Goal: Transaction & Acquisition: Purchase product/service

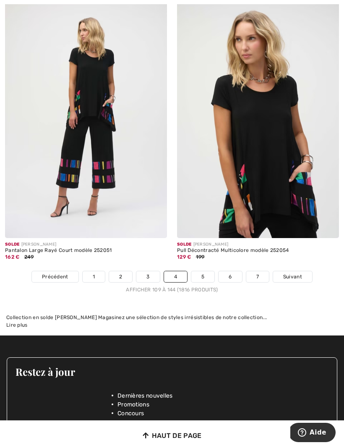
scroll to position [5174, 0]
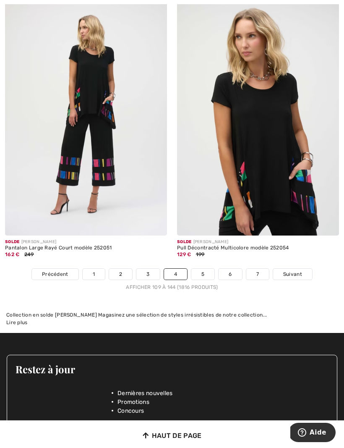
click at [198, 269] on link "5" at bounding box center [202, 274] width 23 height 11
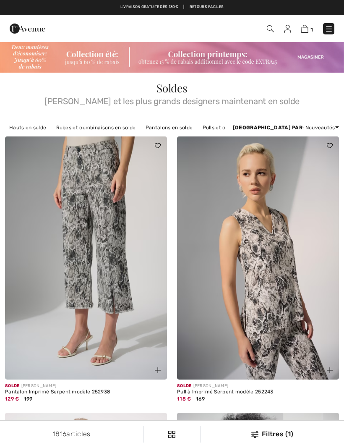
checkbox input "true"
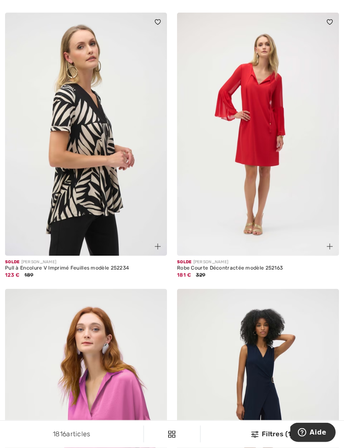
scroll to position [1256, 0]
click at [44, 187] on img at bounding box center [86, 134] width 162 height 243
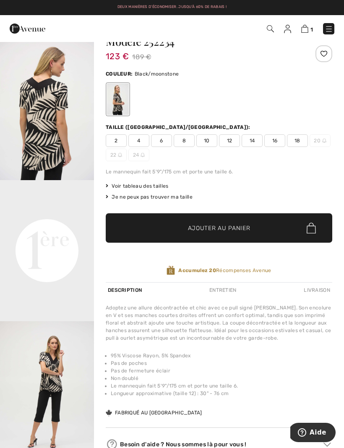
scroll to position [36, 0]
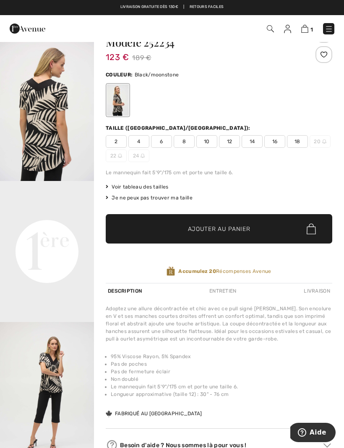
click at [296, 140] on span "18" at bounding box center [297, 141] width 21 height 13
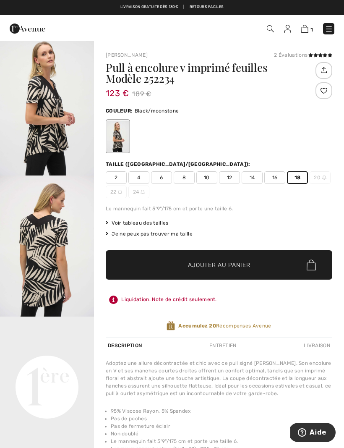
scroll to position [0, 0]
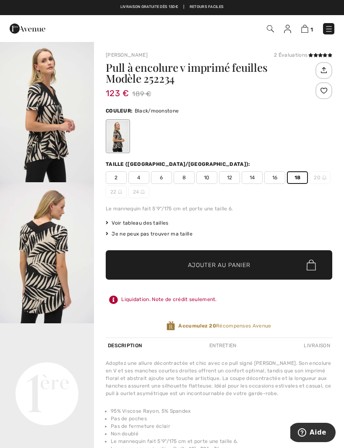
click at [35, 241] on img "2 / 3" at bounding box center [47, 252] width 94 height 141
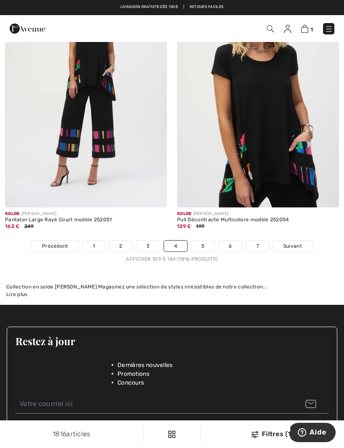
click at [202, 240] on link "5" at bounding box center [202, 245] width 23 height 11
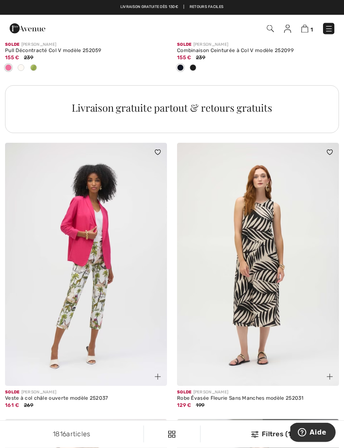
scroll to position [1749, 0]
click at [222, 251] on img at bounding box center [258, 264] width 162 height 243
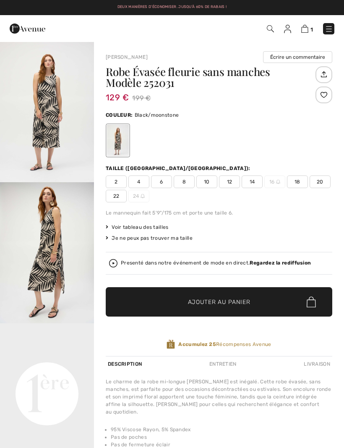
checkbox input "true"
click at [24, 246] on img "2 / 5" at bounding box center [47, 252] width 94 height 141
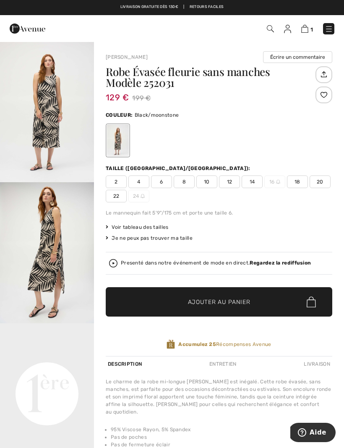
click at [296, 178] on span "18" at bounding box center [297, 181] width 21 height 13
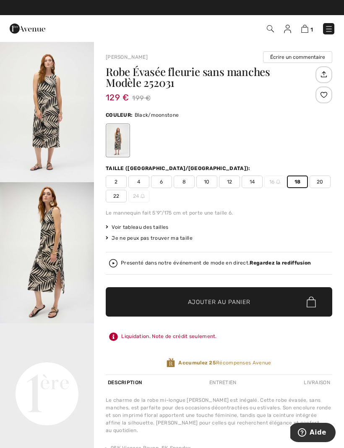
click at [177, 298] on span "✔ Ajouté au panier" at bounding box center [207, 302] width 66 height 9
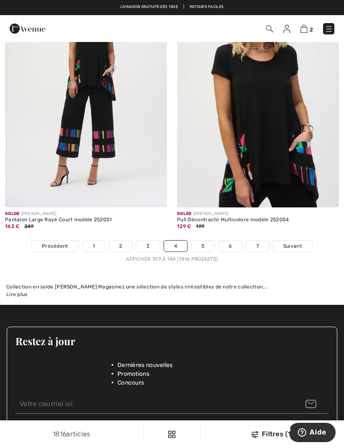
click at [200, 240] on link "5" at bounding box center [202, 245] width 23 height 11
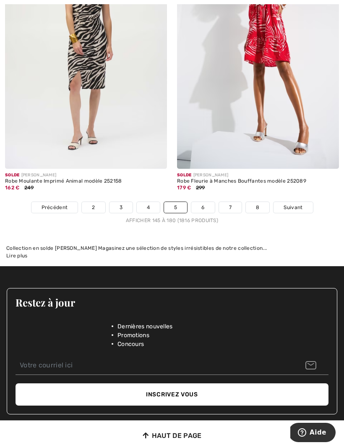
scroll to position [5156, 0]
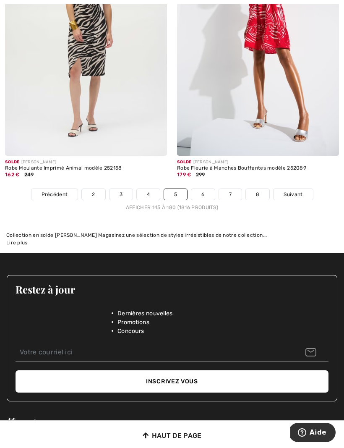
click at [198, 189] on link "6" at bounding box center [202, 194] width 23 height 11
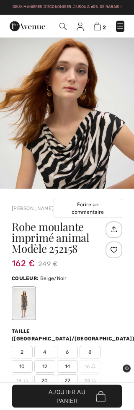
scroll to position [185, 0]
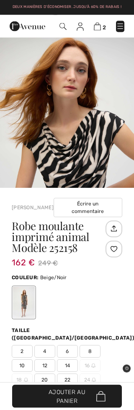
click at [28, 287] on div at bounding box center [24, 302] width 22 height 31
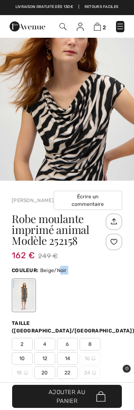
scroll to position [223, 0]
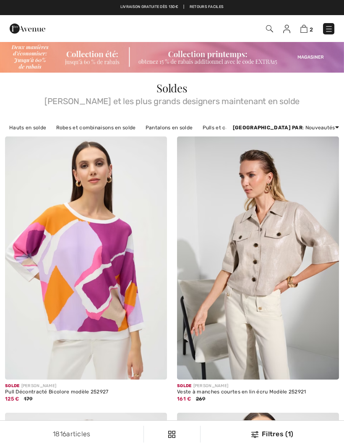
checkbox input "true"
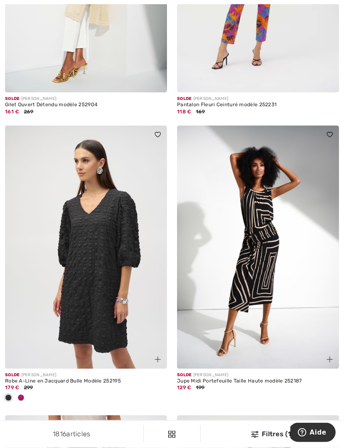
scroll to position [854, 0]
click at [216, 256] on img at bounding box center [258, 246] width 162 height 243
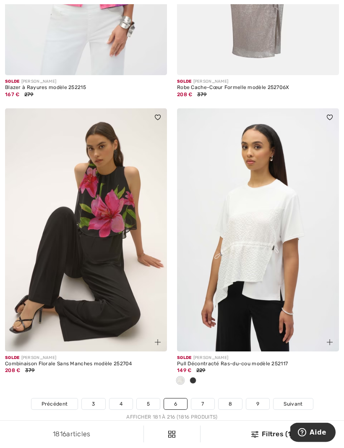
scroll to position [4905, 0]
click at [59, 269] on img at bounding box center [86, 229] width 162 height 243
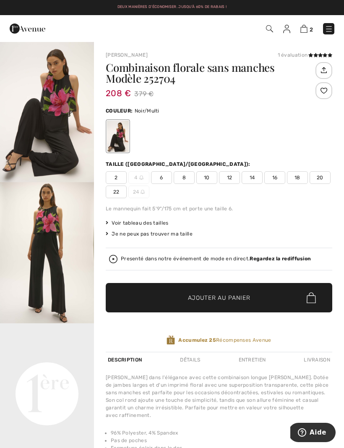
click at [38, 239] on img "2 / 6" at bounding box center [47, 252] width 94 height 141
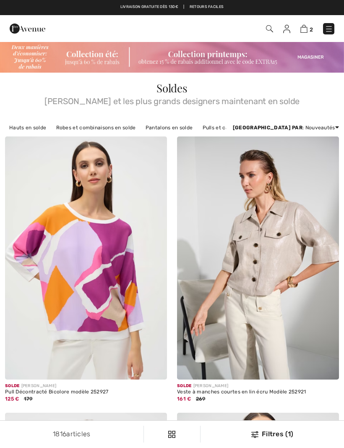
scroll to position [4934, 0]
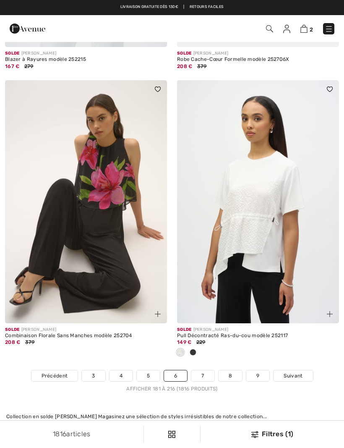
checkbox input "true"
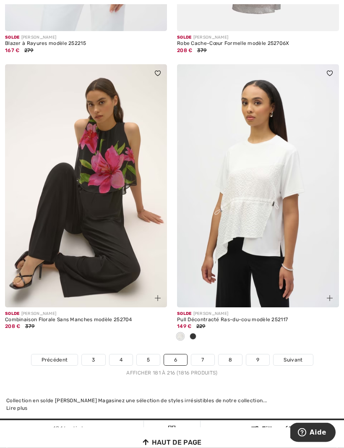
scroll to position [4952, 0]
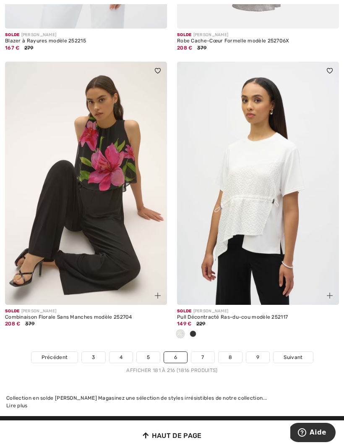
click at [199, 352] on link "7" at bounding box center [202, 357] width 23 height 11
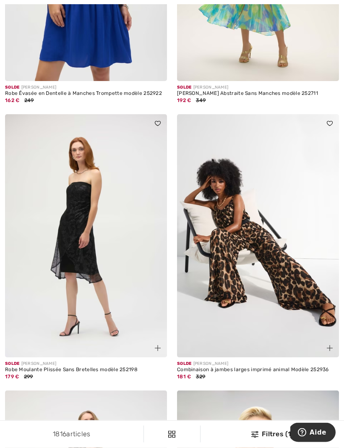
scroll to position [2592, 0]
click at [214, 266] on img at bounding box center [258, 235] width 162 height 243
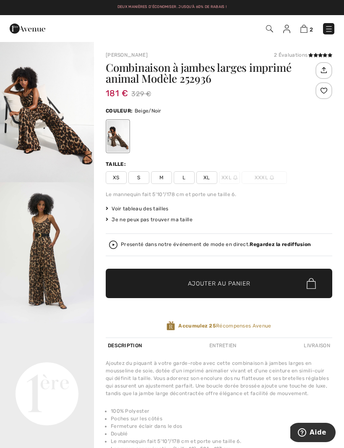
click at [35, 247] on img "2 / 6" at bounding box center [47, 252] width 94 height 141
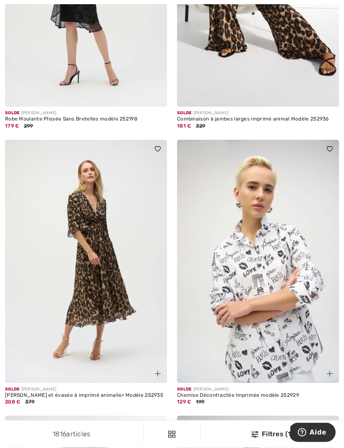
scroll to position [2843, 0]
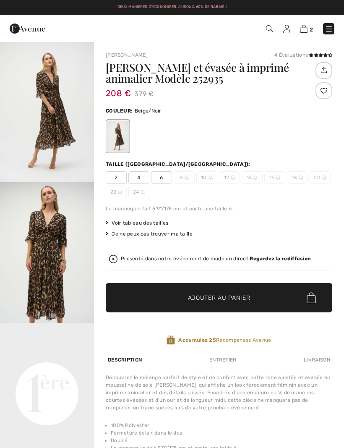
checkbox input "true"
click at [46, 251] on img "2 / 4" at bounding box center [47, 252] width 94 height 141
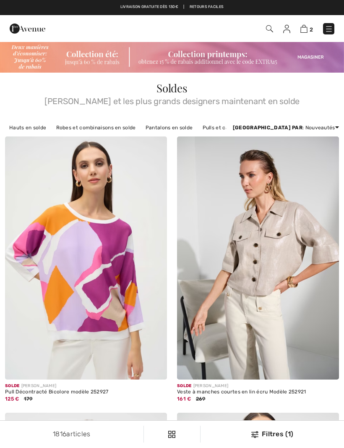
checkbox input "true"
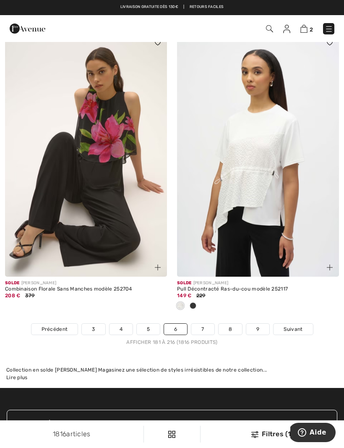
click at [202, 324] on link "7" at bounding box center [202, 329] width 23 height 11
click at [197, 324] on link "7" at bounding box center [202, 329] width 23 height 11
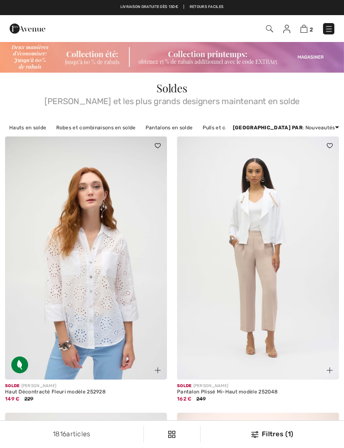
checkbox input "true"
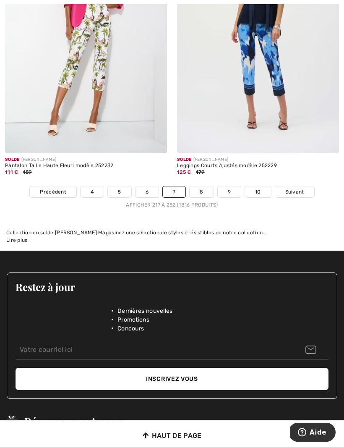
scroll to position [5076, 0]
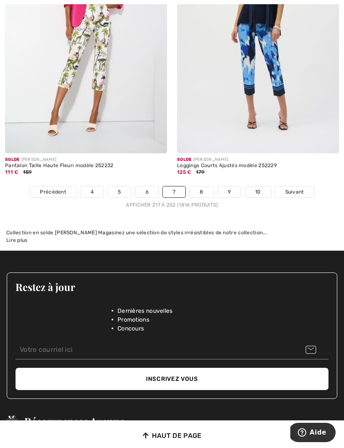
click at [198, 186] on link "8" at bounding box center [201, 191] width 23 height 11
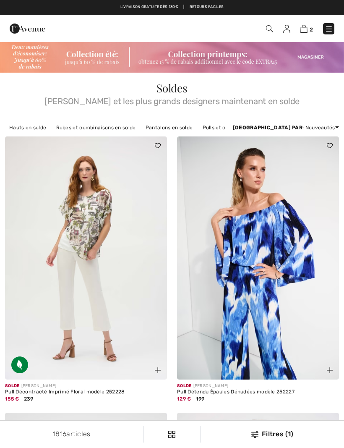
checkbox input "true"
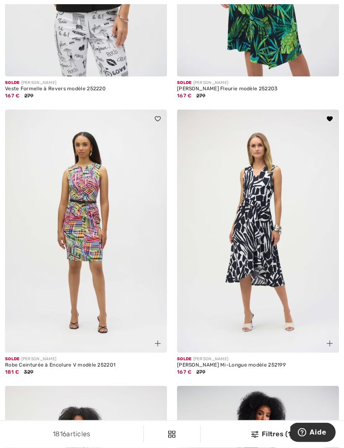
scroll to position [579, 0]
click at [209, 248] on img at bounding box center [258, 231] width 162 height 243
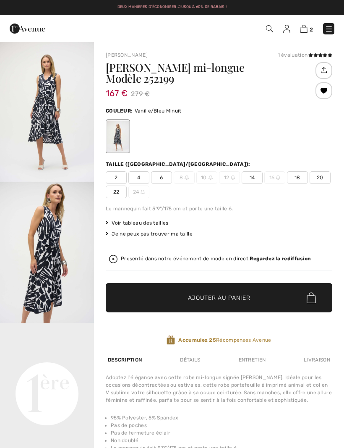
checkbox input "true"
click at [43, 112] on img "1 / 4" at bounding box center [47, 111] width 94 height 141
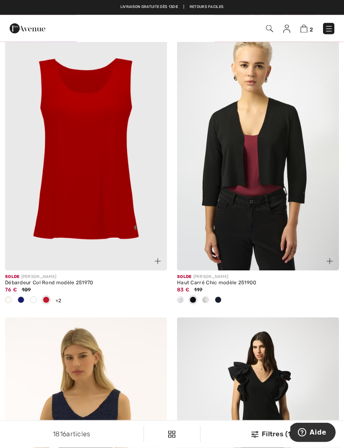
scroll to position [3838, 0]
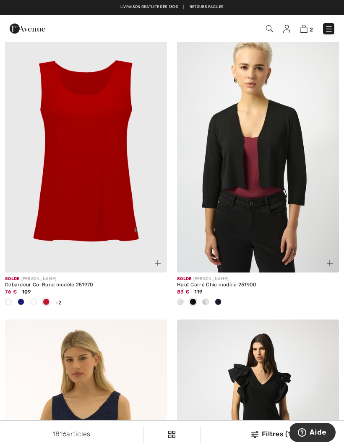
click at [4, 297] on div at bounding box center [8, 302] width 13 height 14
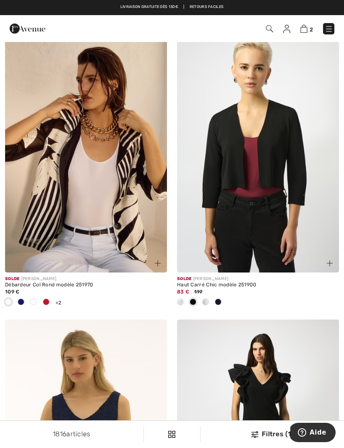
click at [33, 298] on span at bounding box center [33, 301] width 7 height 7
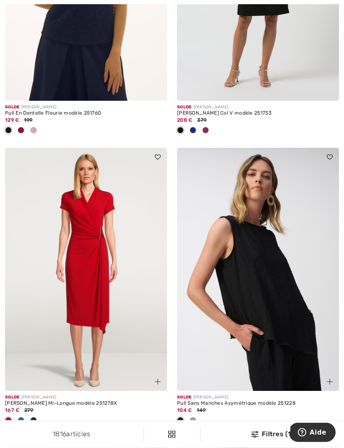
scroll to position [4300, 0]
click at [31, 417] on span at bounding box center [33, 420] width 7 height 7
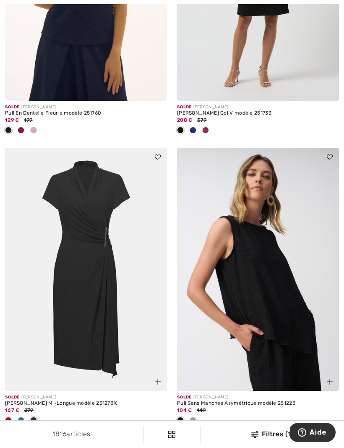
click at [17, 414] on div at bounding box center [21, 421] width 13 height 14
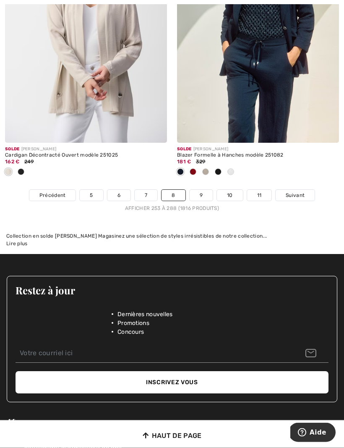
scroll to position [5128, 0]
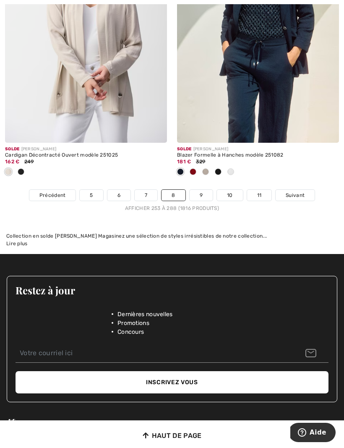
click at [197, 190] on link "9" at bounding box center [201, 195] width 23 height 11
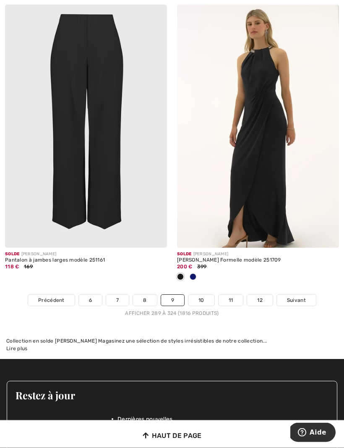
scroll to position [5175, 0]
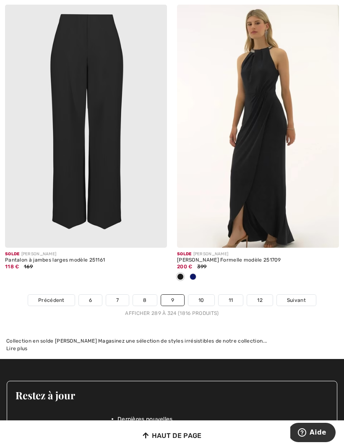
click at [196, 295] on link "10" at bounding box center [201, 300] width 26 height 11
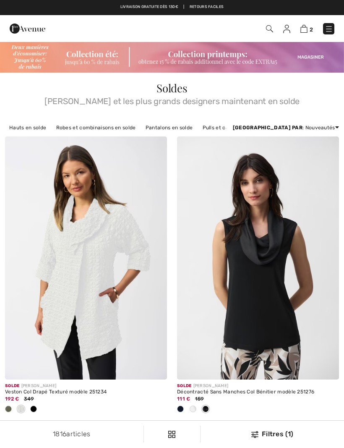
checkbox input "true"
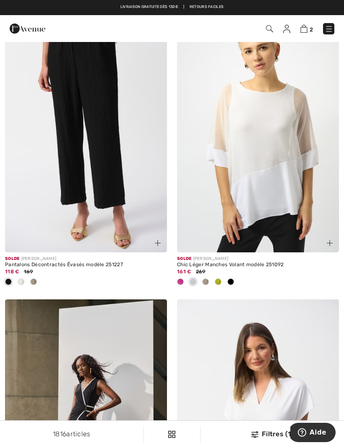
scroll to position [417, 0]
click at [214, 277] on div at bounding box center [218, 283] width 13 height 14
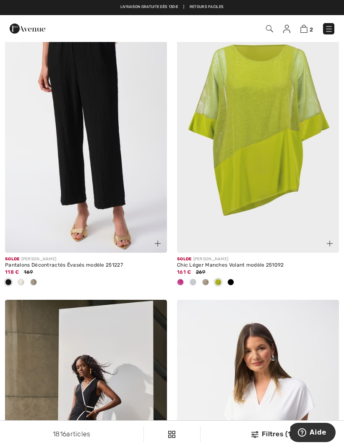
click at [228, 277] on div at bounding box center [230, 283] width 13 height 14
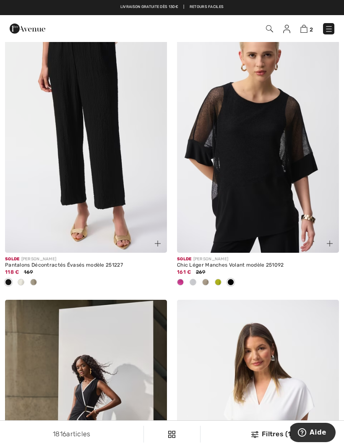
click at [178, 277] on div at bounding box center [180, 283] width 13 height 14
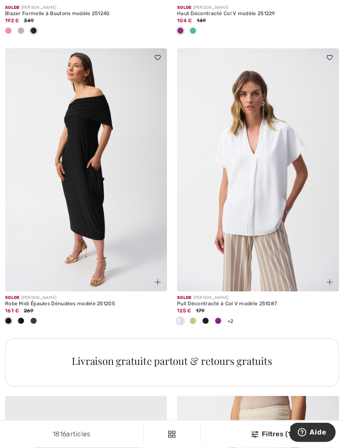
scroll to position [1537, 0]
click at [201, 316] on div at bounding box center [205, 321] width 13 height 14
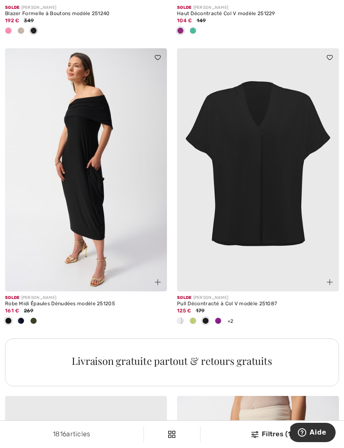
click at [216, 318] on span at bounding box center [218, 320] width 7 height 7
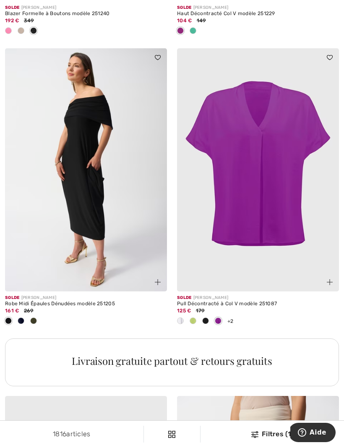
click at [191, 319] on span at bounding box center [193, 320] width 7 height 7
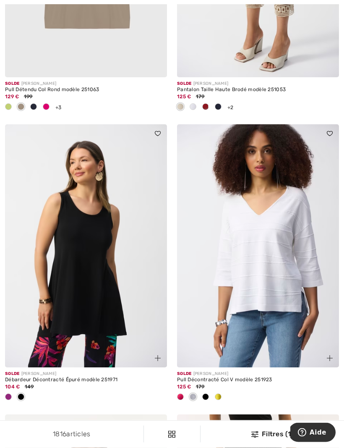
scroll to position [2099, 0]
click at [4, 394] on div at bounding box center [8, 397] width 13 height 14
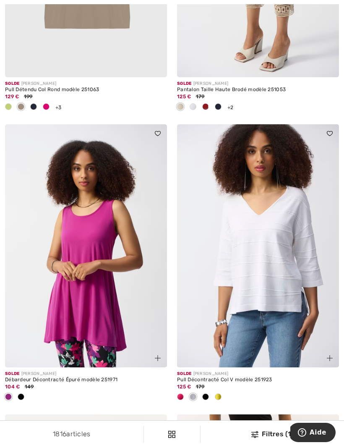
click at [23, 394] on span at bounding box center [21, 396] width 7 height 7
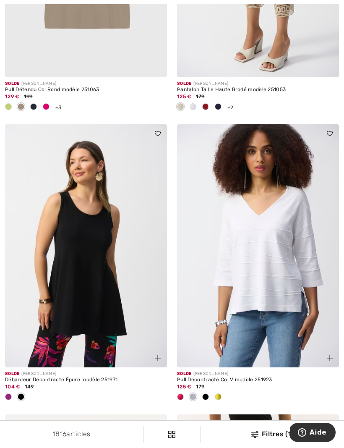
click at [79, 292] on img at bounding box center [86, 245] width 162 height 243
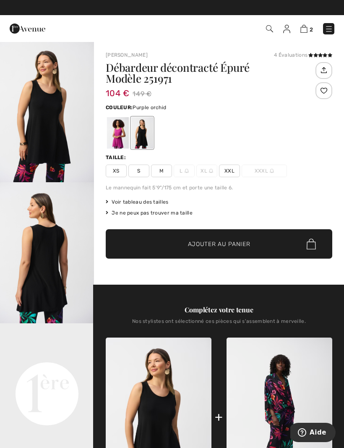
click at [113, 136] on div at bounding box center [118, 132] width 22 height 31
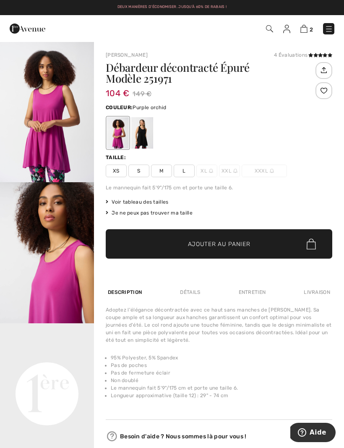
click at [36, 144] on img "1 / 4" at bounding box center [47, 111] width 94 height 141
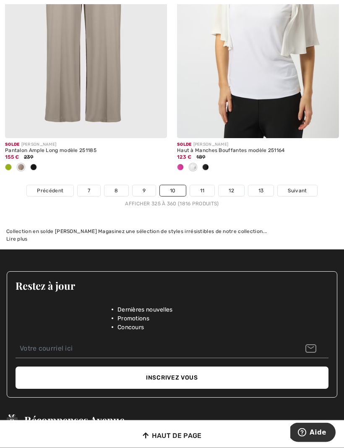
scroll to position [5285, 0]
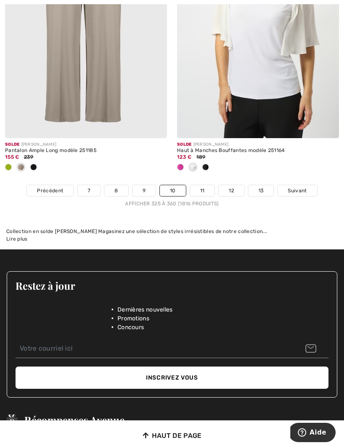
click at [201, 185] on link "11" at bounding box center [202, 190] width 25 height 11
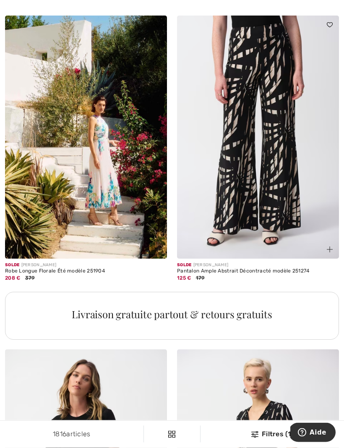
scroll to position [1529, 0]
click at [46, 206] on img at bounding box center [86, 137] width 162 height 243
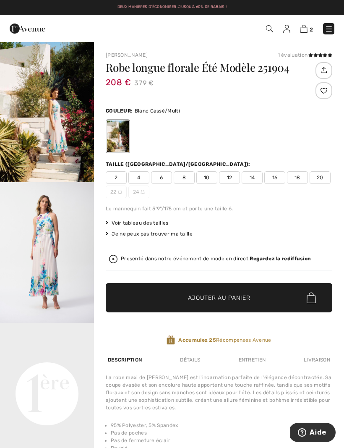
click at [37, 228] on img "2 / 9" at bounding box center [47, 252] width 94 height 141
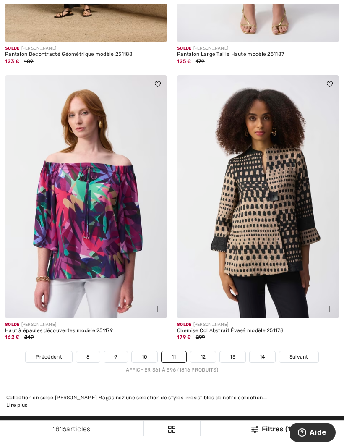
scroll to position [4960, 0]
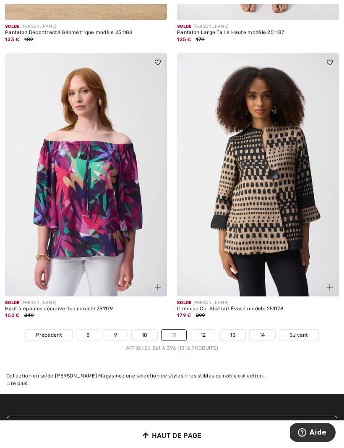
click at [202, 329] on link "12" at bounding box center [204, 334] width 26 height 11
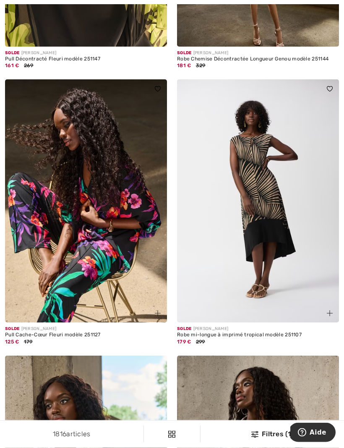
scroll to position [1161, 0]
click at [211, 251] on img at bounding box center [258, 200] width 162 height 243
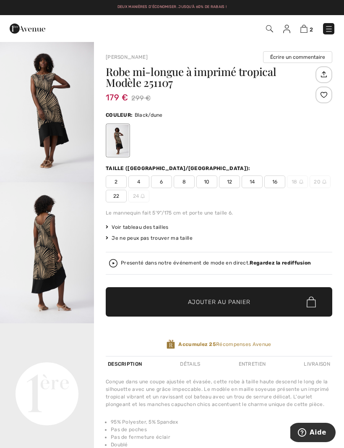
click at [46, 138] on img "1 / 5" at bounding box center [47, 111] width 94 height 141
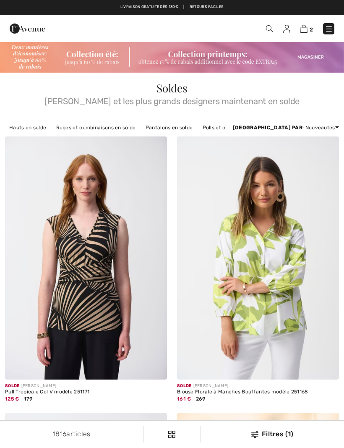
checkbox input "true"
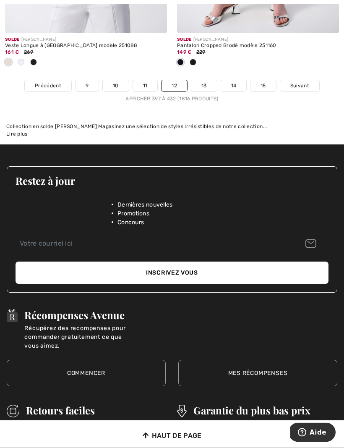
scroll to position [5251, 0]
